Goal: Navigation & Orientation: Find specific page/section

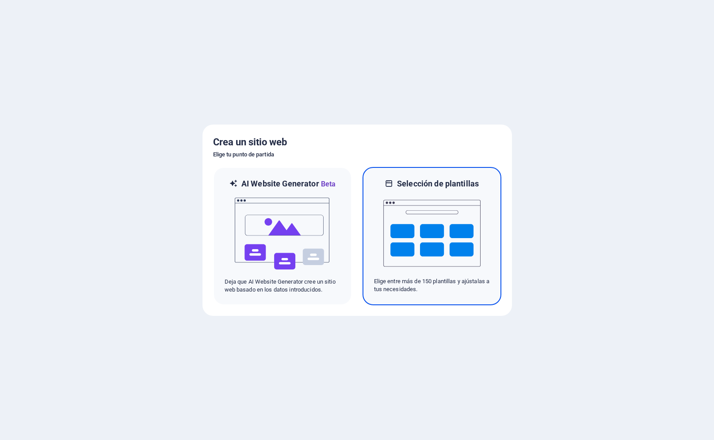
click at [455, 250] on img at bounding box center [431, 233] width 97 height 88
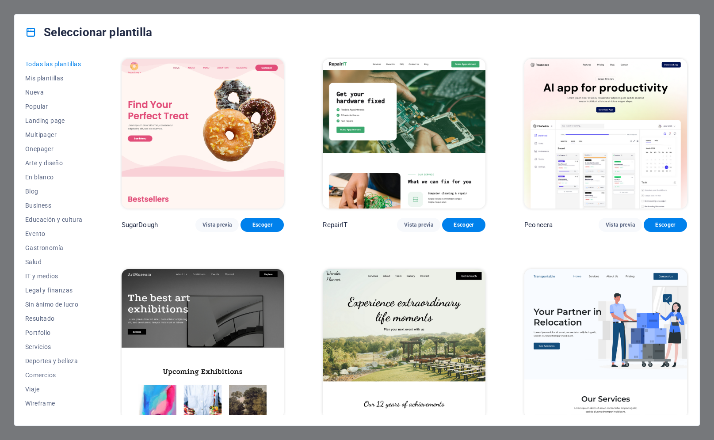
click at [618, 223] on span "Vista previa" at bounding box center [619, 224] width 29 height 7
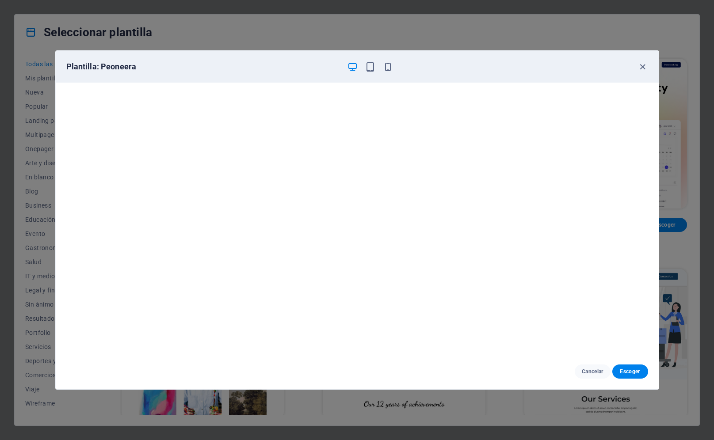
click at [637, 68] on span "button" at bounding box center [642, 67] width 11 height 10
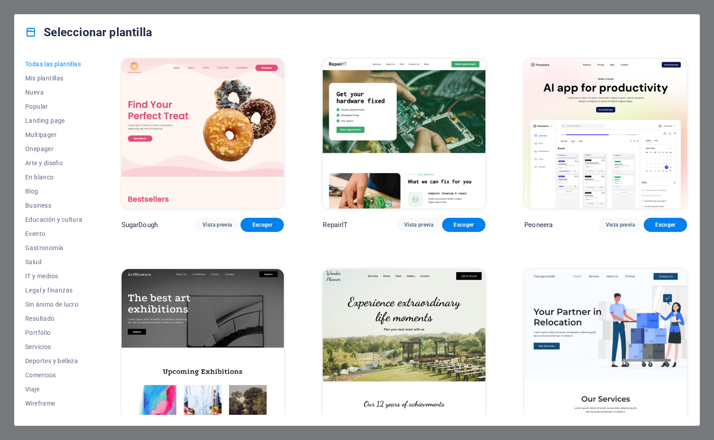
click at [31, 201] on button "Business" at bounding box center [53, 205] width 57 height 14
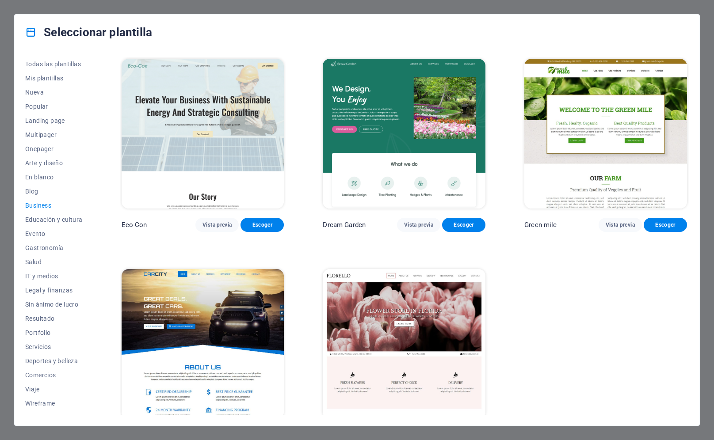
click at [33, 194] on span "Blog" at bounding box center [53, 191] width 57 height 7
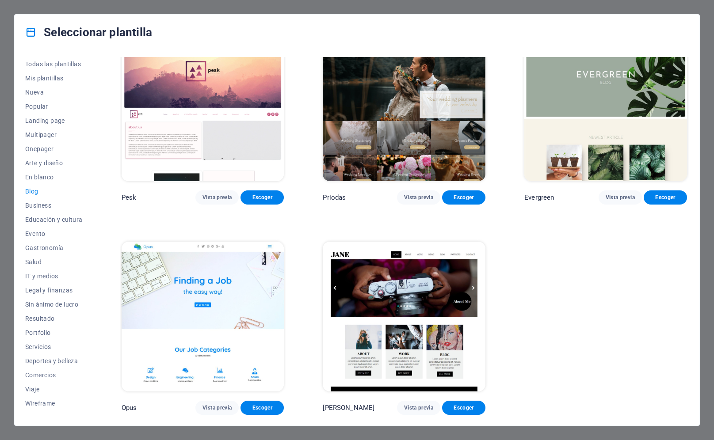
scroll to position [1289, 0]
click at [416, 408] on span "Vista previa" at bounding box center [418, 407] width 29 height 7
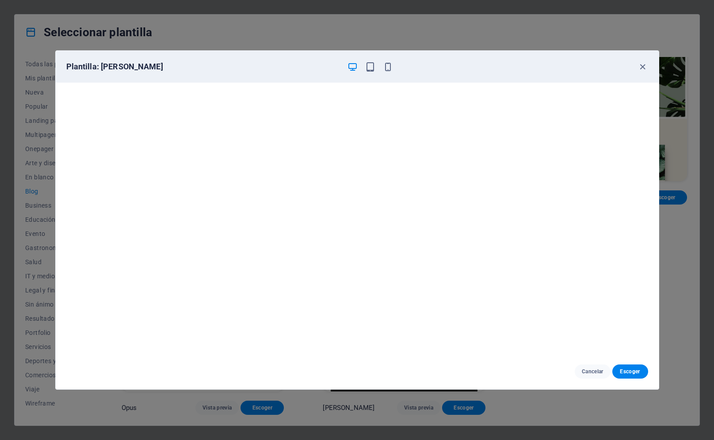
click at [639, 67] on icon "button" at bounding box center [642, 67] width 10 height 10
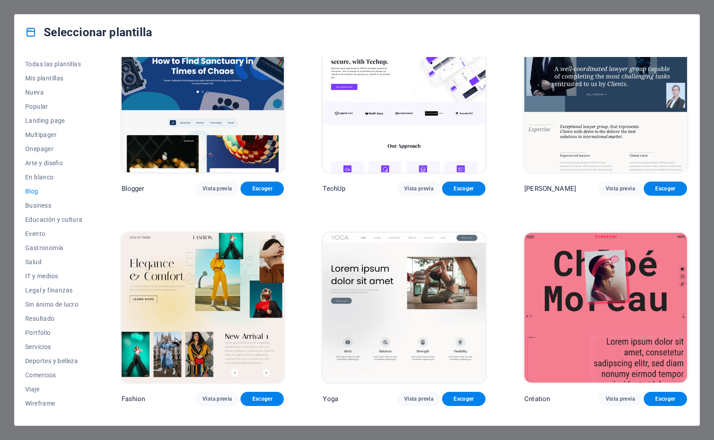
scroll to position [928, 0]
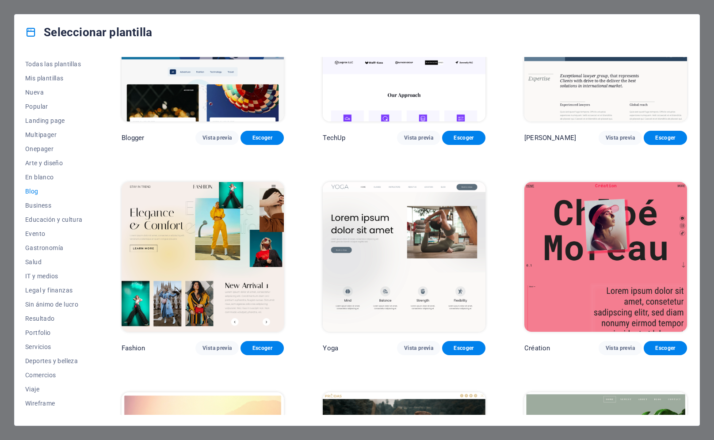
click at [159, 223] on img at bounding box center [203, 257] width 163 height 150
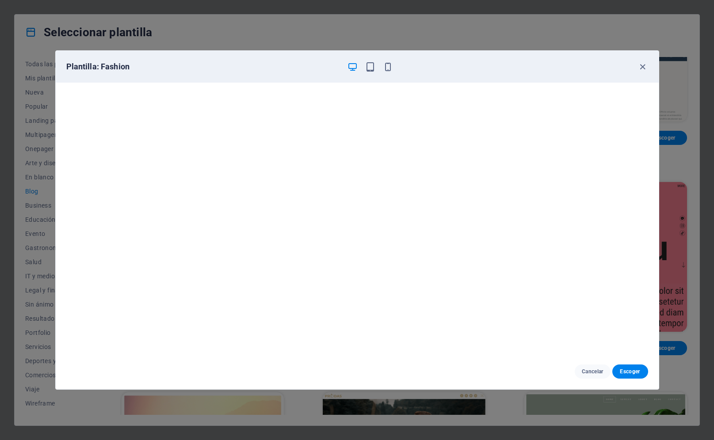
click at [647, 63] on span "button" at bounding box center [642, 67] width 11 height 10
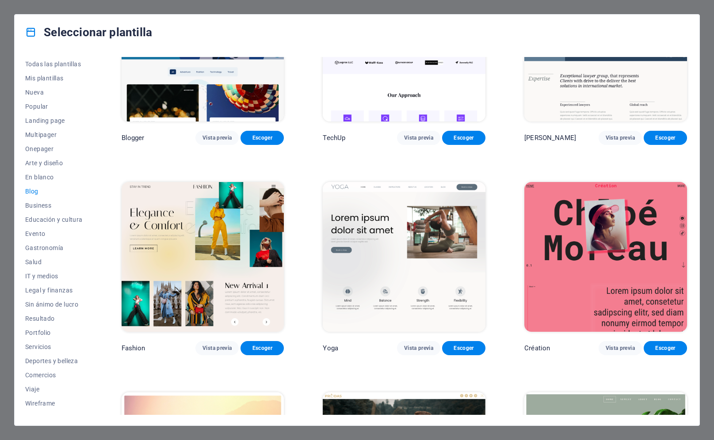
click at [25, 262] on span "Salud" at bounding box center [53, 261] width 57 height 7
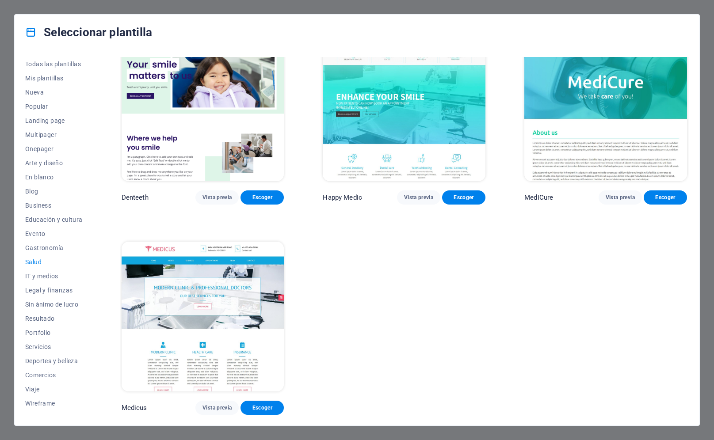
click at [618, 197] on span "Vista previa" at bounding box center [619, 197] width 29 height 7
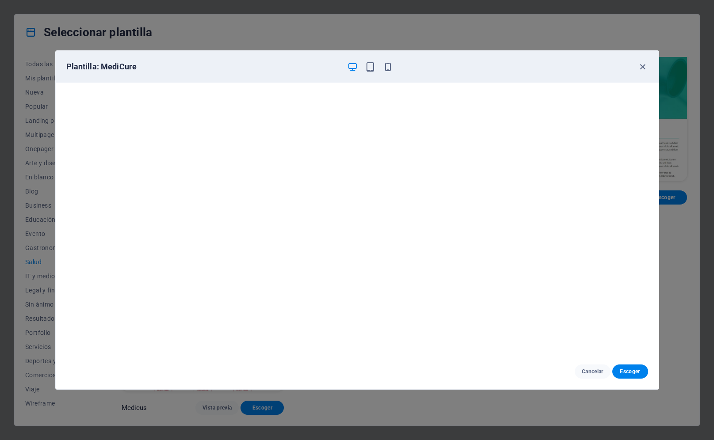
scroll to position [0, 0]
click at [586, 366] on button "Cancelar" at bounding box center [592, 372] width 36 height 14
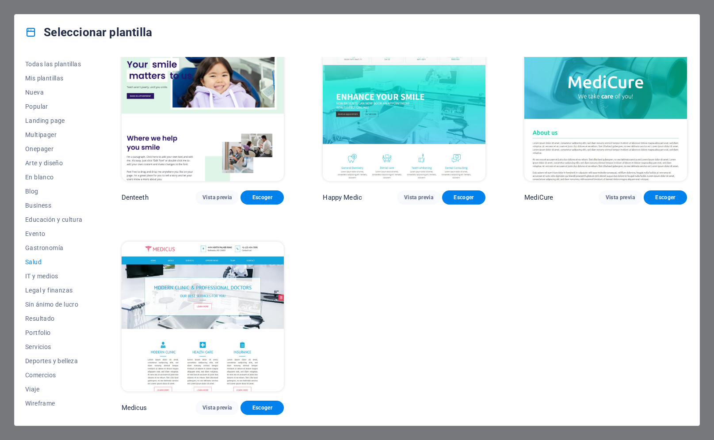
scroll to position [233, 0]
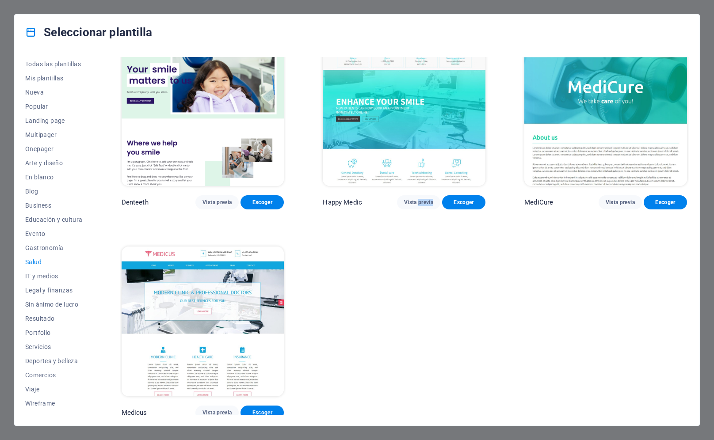
click at [467, 329] on div "Help & Care Vista previa Escoger Pets Care Vista previa Escoger Health Group Vi…" at bounding box center [404, 122] width 569 height 596
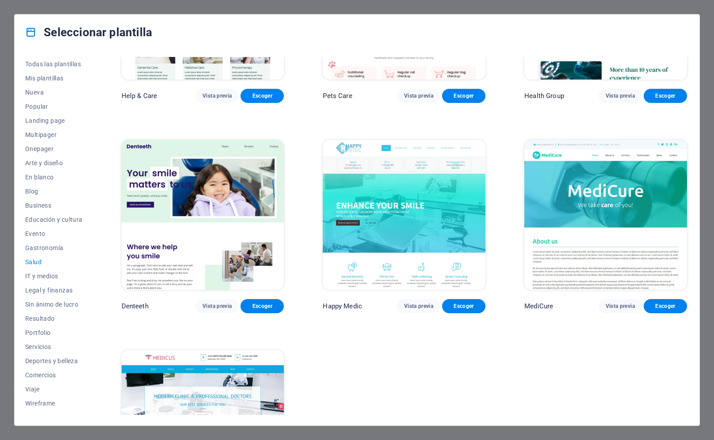
scroll to position [129, 0]
click at [414, 307] on span "Vista previa" at bounding box center [418, 305] width 29 height 7
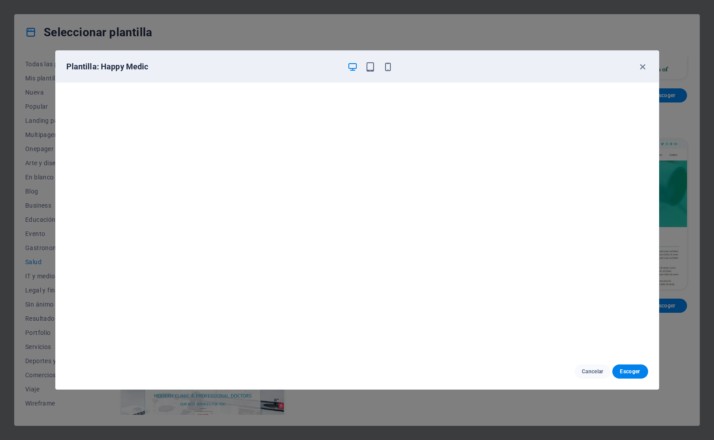
scroll to position [0, 0]
click at [640, 63] on icon "button" at bounding box center [642, 67] width 10 height 10
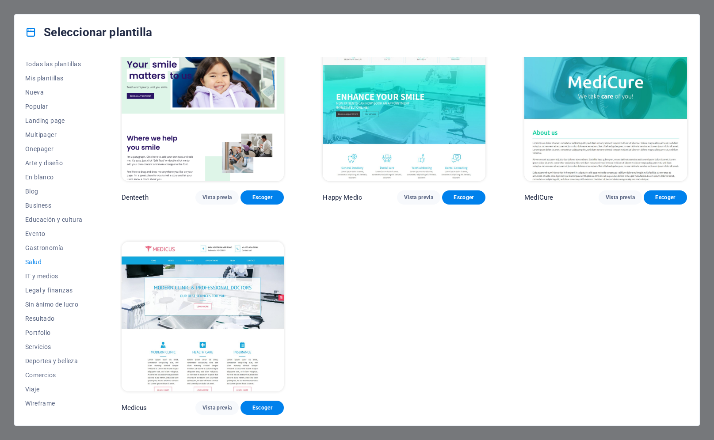
scroll to position [238, 0]
click at [202, 319] on img at bounding box center [203, 317] width 163 height 150
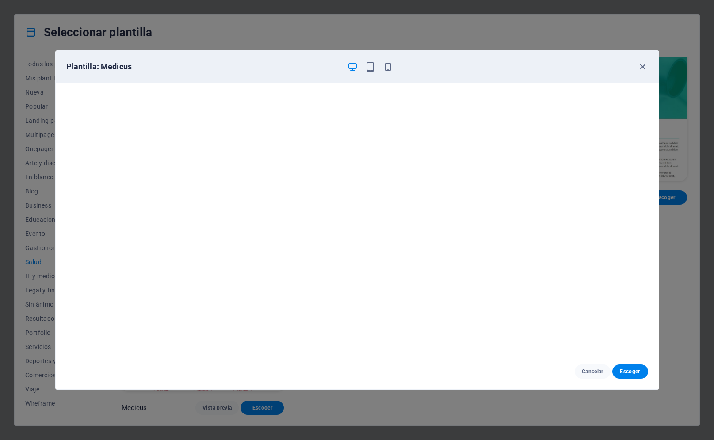
click at [647, 62] on icon "button" at bounding box center [642, 67] width 10 height 10
